Goal: Information Seeking & Learning: Learn about a topic

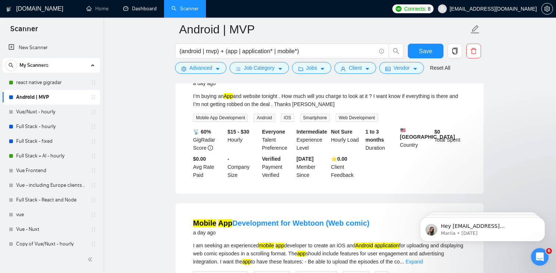
click at [139, 6] on link "Dashboard" at bounding box center [139, 9] width 33 height 6
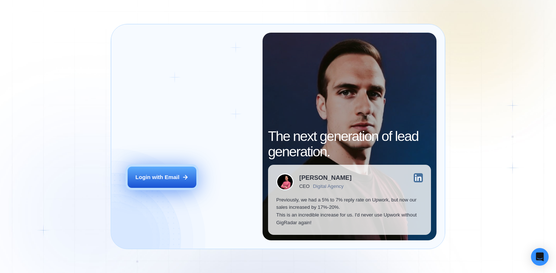
click at [161, 169] on button "Login with Email" at bounding box center [162, 178] width 69 height 22
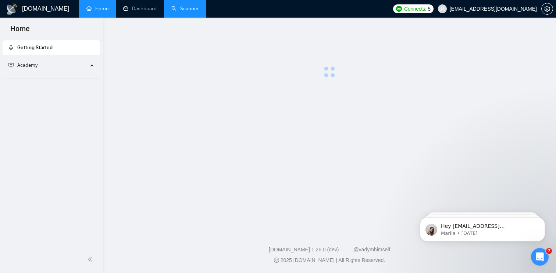
click at [182, 12] on link "Scanner" at bounding box center [184, 9] width 27 height 6
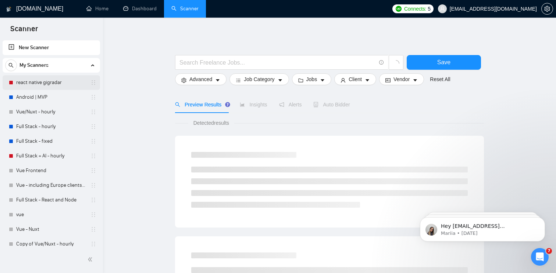
click at [37, 81] on link "react native gigradar" at bounding box center [51, 82] width 70 height 15
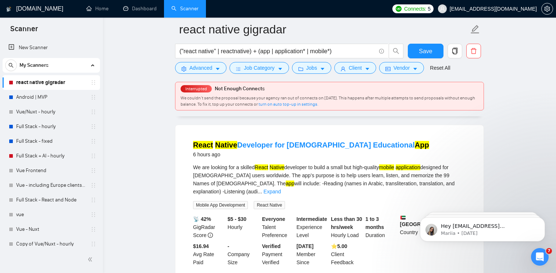
scroll to position [63, 0]
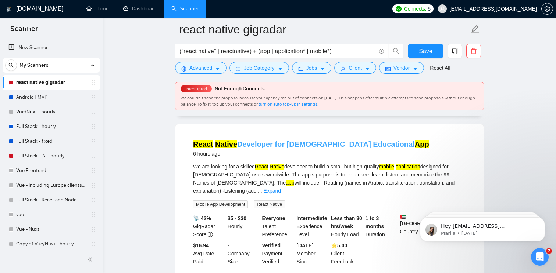
click at [267, 148] on link "React Native Developer for Islamic Educational App" at bounding box center [311, 144] width 236 height 8
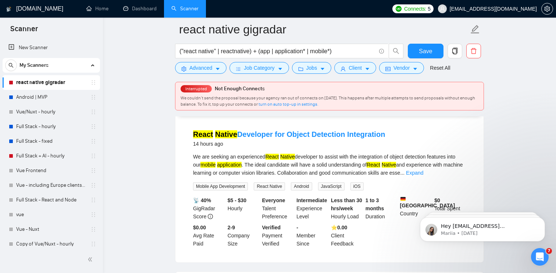
scroll to position [239, 0]
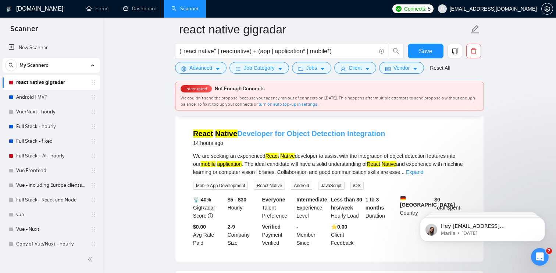
click at [264, 132] on link "React Native Developer for Object Detection Integration" at bounding box center [289, 134] width 192 height 8
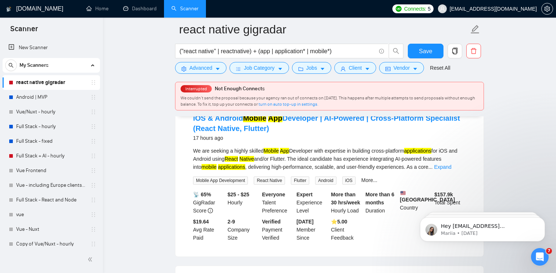
scroll to position [570, 0]
click at [206, 123] on link "iOS & Android Mobile App Developer | AI-Powered | Cross-Platform Specialist (Re…" at bounding box center [326, 124] width 267 height 18
